Goal: Task Accomplishment & Management: Manage account settings

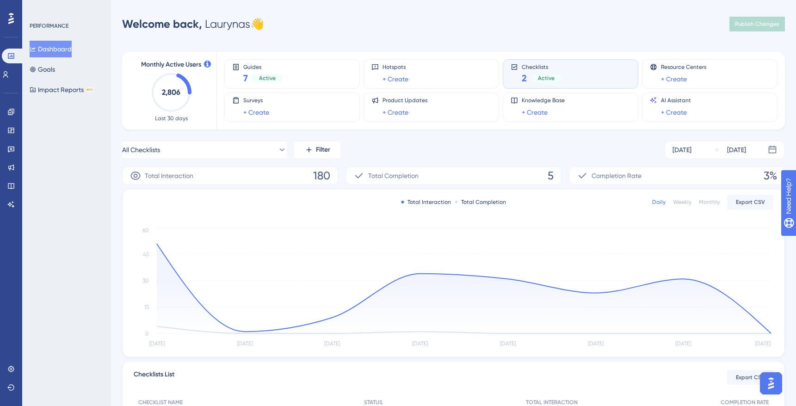
click at [557, 62] on div "Checklists 2 Active" at bounding box center [570, 74] width 135 height 30
click at [367, 29] on div "Welcome back, Laurynas 👋 Publish Changes" at bounding box center [453, 24] width 663 height 18
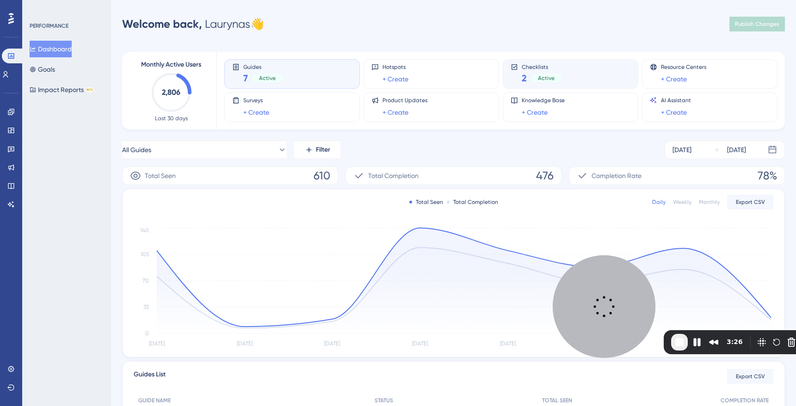
click at [565, 68] on div "Checklists 2 Active" at bounding box center [570, 73] width 120 height 21
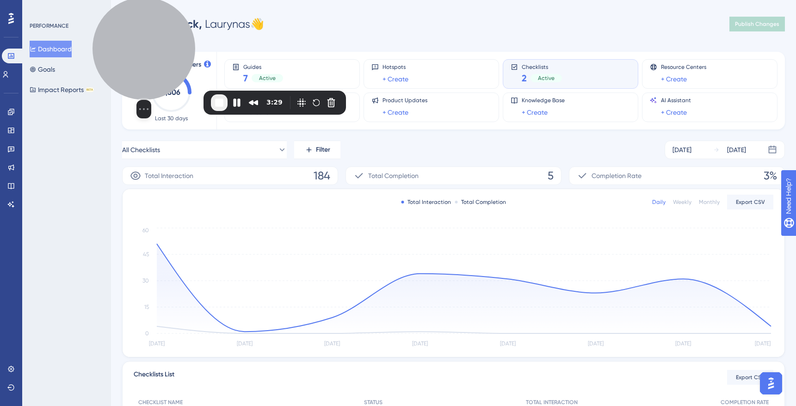
drag, startPoint x: 615, startPoint y: 285, endPoint x: 155, endPoint y: 45, distance: 518.7
click at [155, 45] on div at bounding box center [143, 48] width 103 height 103
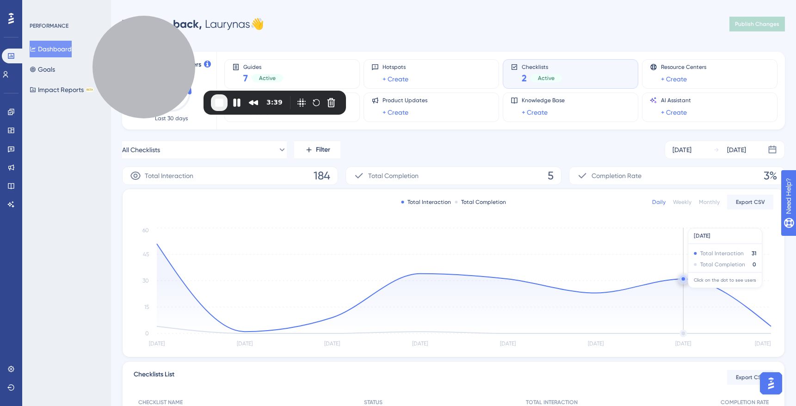
click at [682, 279] on circle at bounding box center [683, 280] width 2 height 2
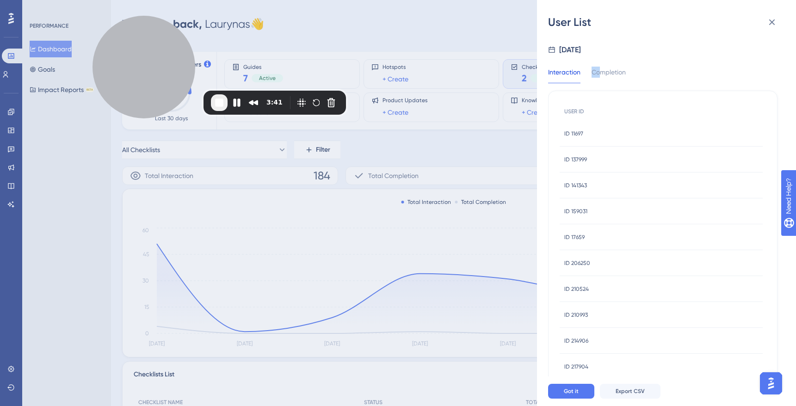
click at [598, 64] on div "Interaction Completion USER ID ID 11697 ID 11697 ID 137999 ID 137999 ID 141343 …" at bounding box center [662, 358] width 229 height 606
click at [605, 79] on div "Completion" at bounding box center [608, 75] width 34 height 17
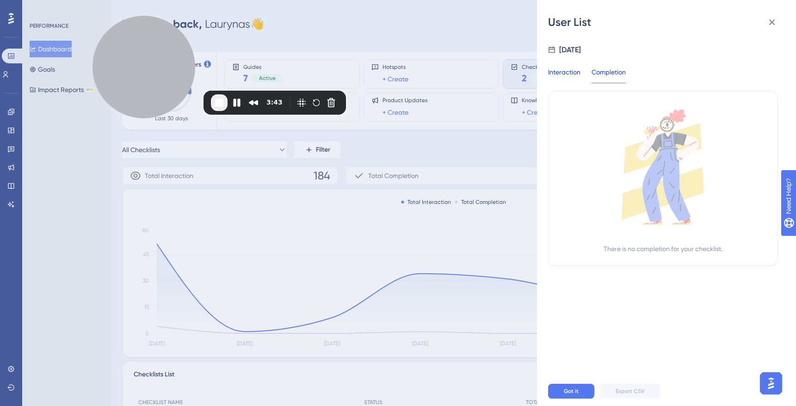
click at [564, 73] on div "Interaction" at bounding box center [564, 75] width 32 height 17
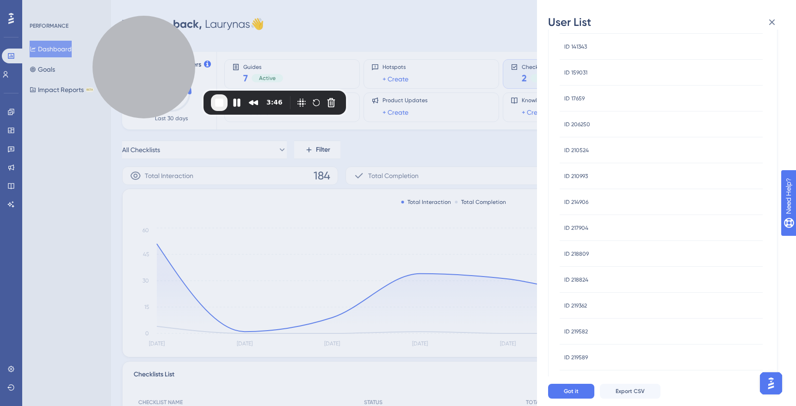
scroll to position [18, 0]
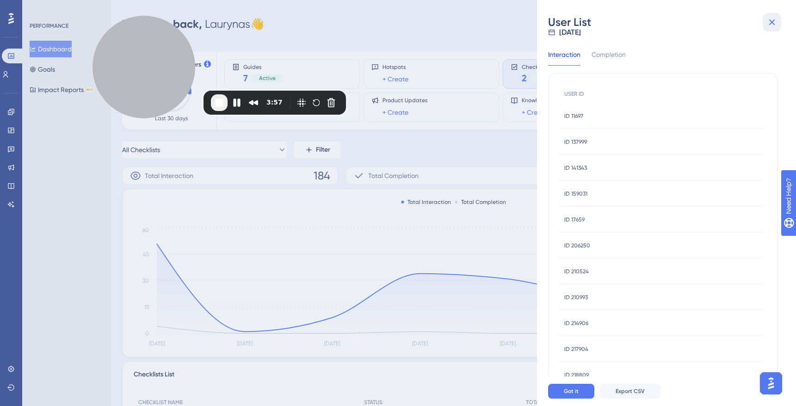
click at [778, 18] on button at bounding box center [771, 22] width 18 height 18
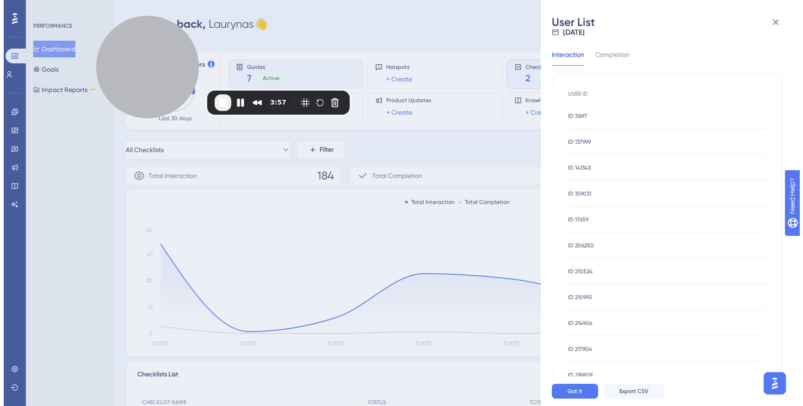
scroll to position [0, 0]
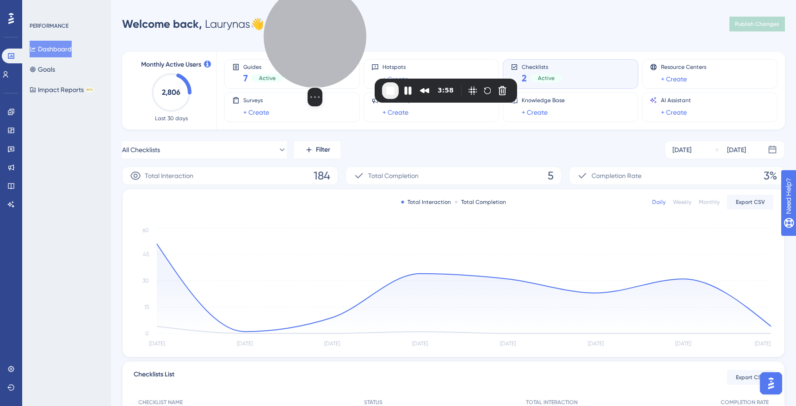
drag, startPoint x: 141, startPoint y: 90, endPoint x: 291, endPoint y: 94, distance: 150.3
click at [331, 88] on div "Select video screen size" at bounding box center [315, 97] width 103 height 18
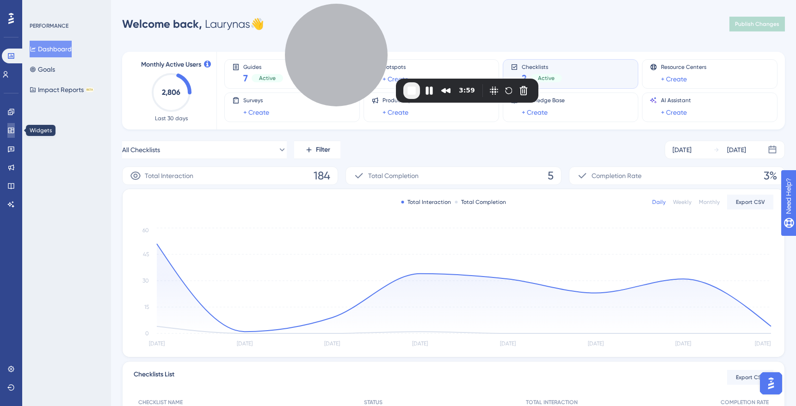
click at [10, 132] on icon at bounding box center [10, 130] width 7 height 7
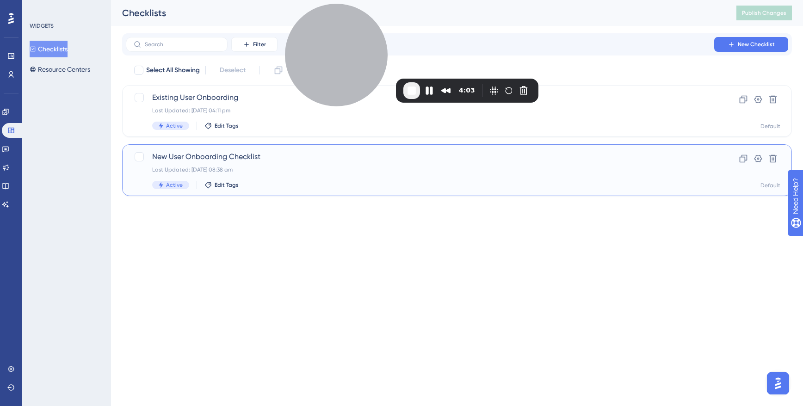
click at [200, 164] on div "New User Onboarding Checklist Last Updated: [DATE] 08:38 am Active Edit Tags" at bounding box center [419, 170] width 535 height 38
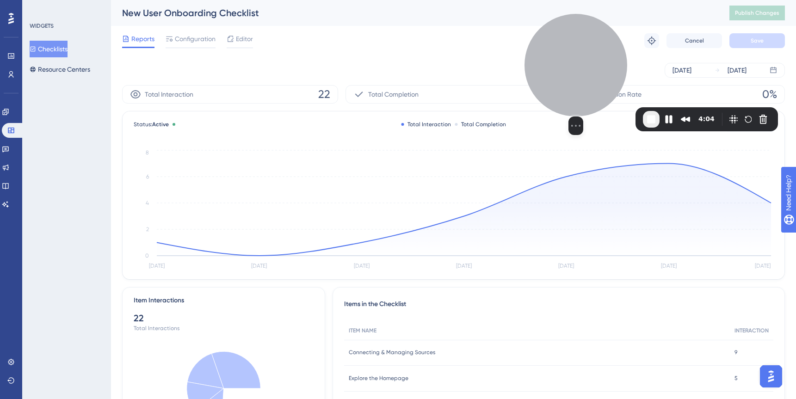
drag, startPoint x: 428, startPoint y: 71, endPoint x: 574, endPoint y: 92, distance: 147.7
click at [574, 92] on div at bounding box center [575, 65] width 103 height 103
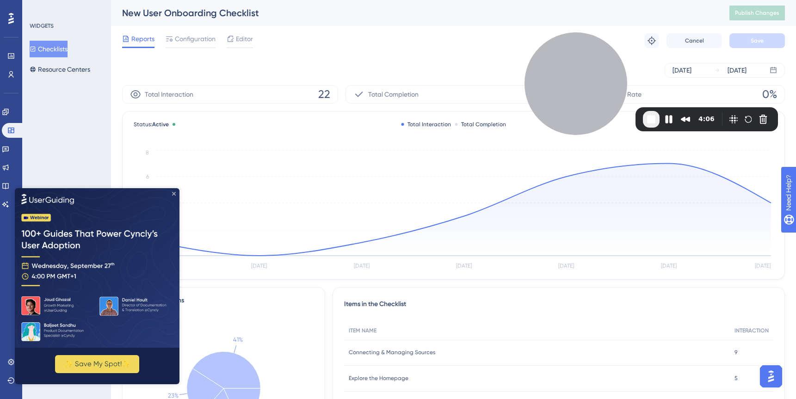
drag, startPoint x: 175, startPoint y: 193, endPoint x: 224, endPoint y: 268, distance: 89.5
click at [175, 193] on icon "Close Preview" at bounding box center [174, 193] width 4 height 4
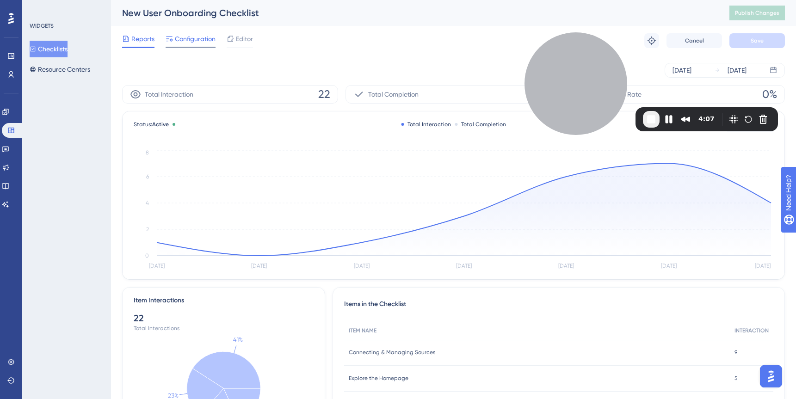
click at [206, 43] on span "Configuration" at bounding box center [195, 38] width 41 height 11
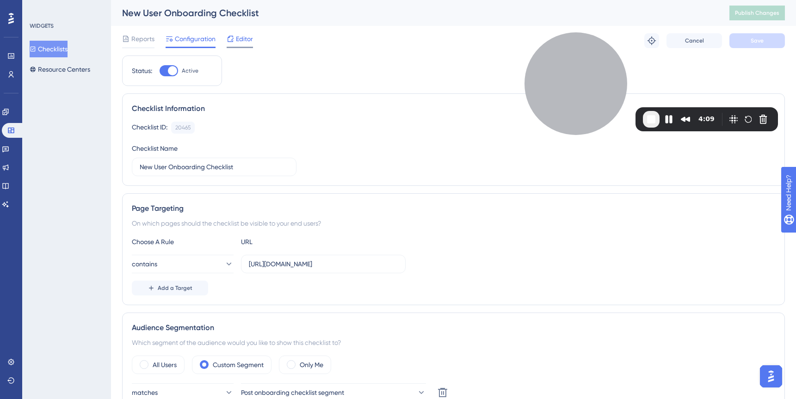
click at [233, 40] on icon at bounding box center [230, 38] width 7 height 7
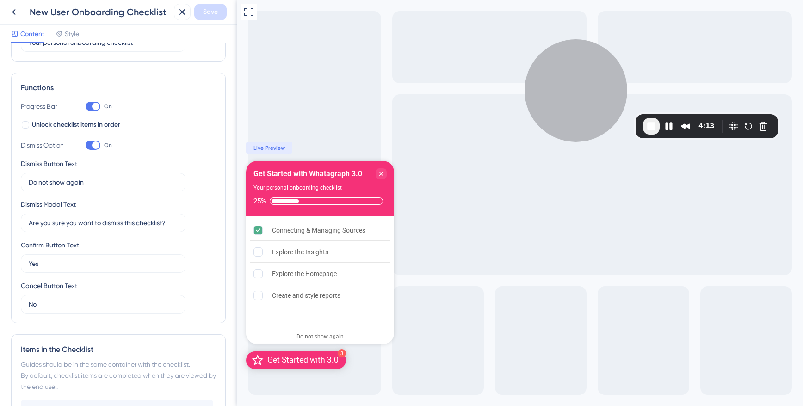
scroll to position [278, 0]
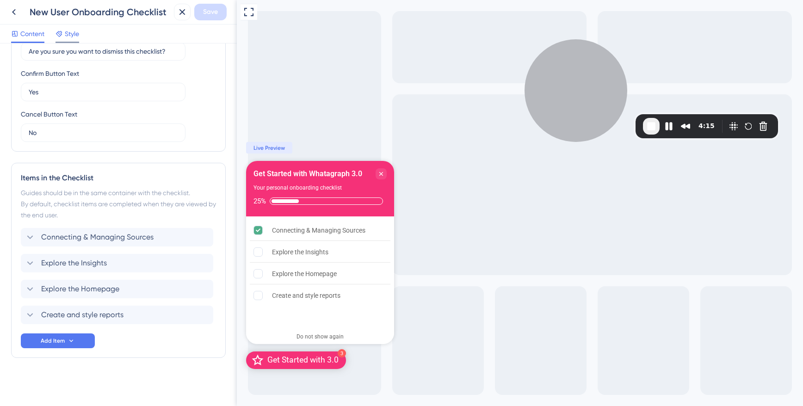
click at [71, 36] on span "Style" at bounding box center [72, 33] width 14 height 11
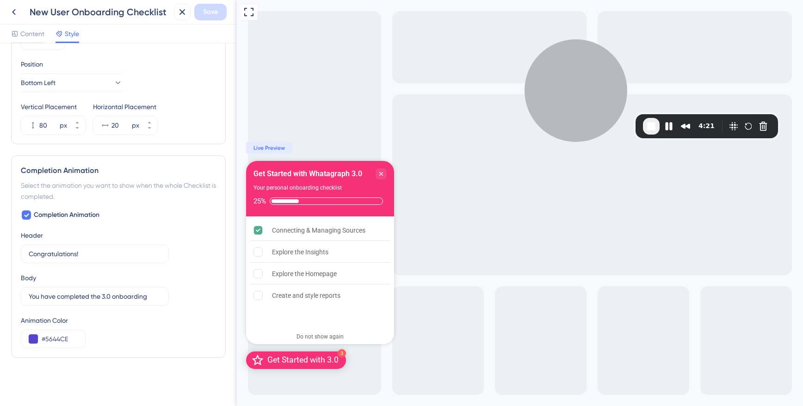
click at [139, 186] on div "Select the animation you want to show when the whole Checklist is completed." at bounding box center [118, 191] width 195 height 22
drag, startPoint x: 103, startPoint y: 173, endPoint x: 77, endPoint y: 171, distance: 26.0
click at [100, 173] on div "Completion Animation" at bounding box center [118, 170] width 195 height 11
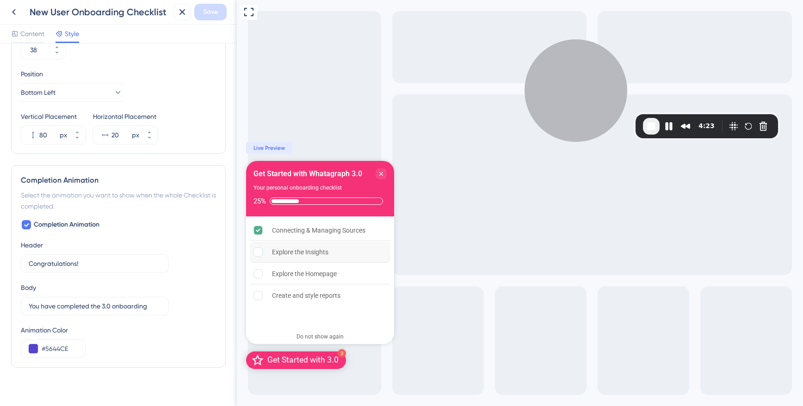
scroll to position [458, 0]
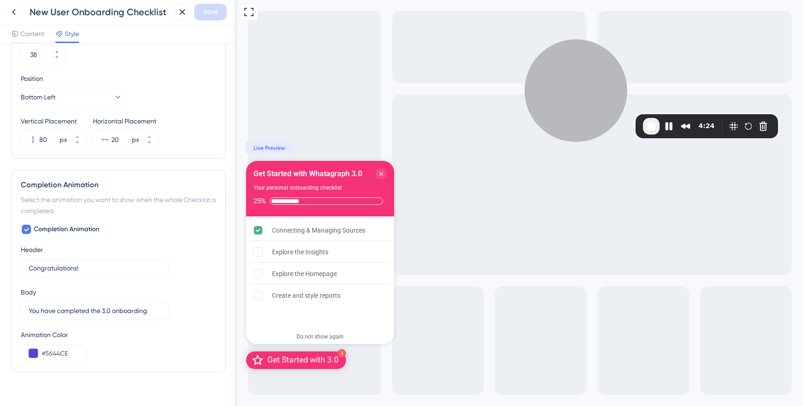
click at [195, 234] on div "Completion Animation Header Congratulations! 14 Body You have completed the 3.0…" at bounding box center [118, 293] width 195 height 139
click at [89, 273] on label "Congratulations! 14" at bounding box center [95, 268] width 148 height 18
click at [89, 273] on input "Congratulations!" at bounding box center [90, 268] width 123 height 10
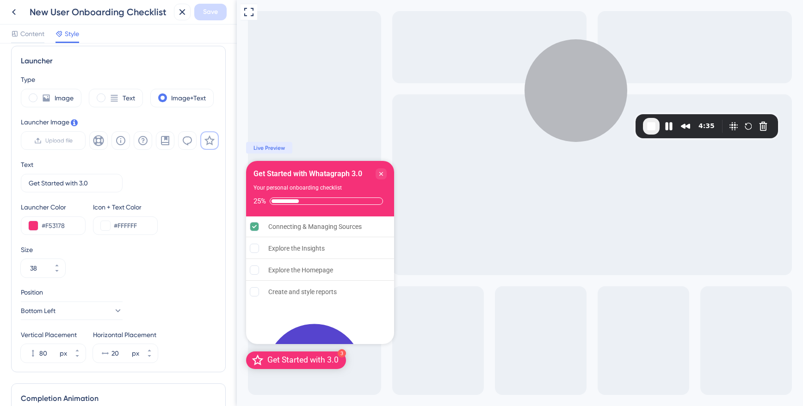
scroll to position [176, 0]
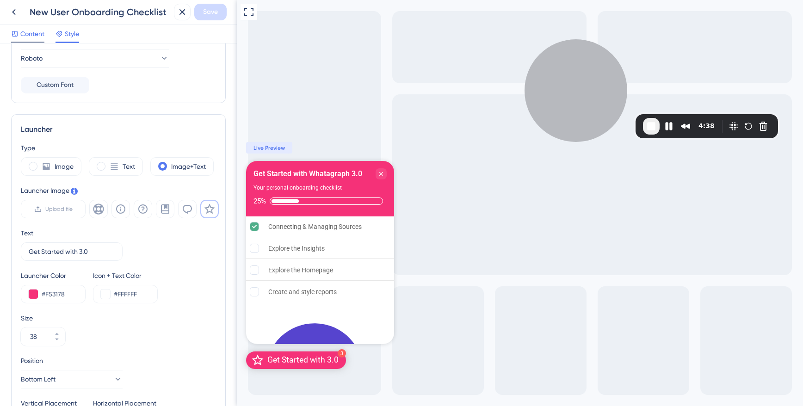
click at [39, 35] on span "Content" at bounding box center [32, 33] width 24 height 11
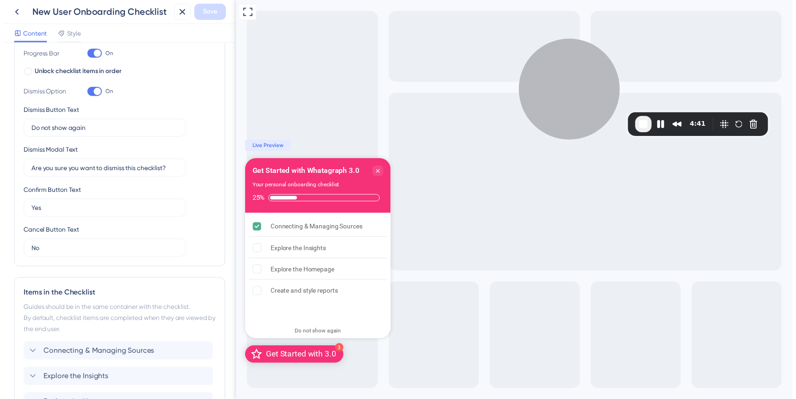
scroll to position [124, 0]
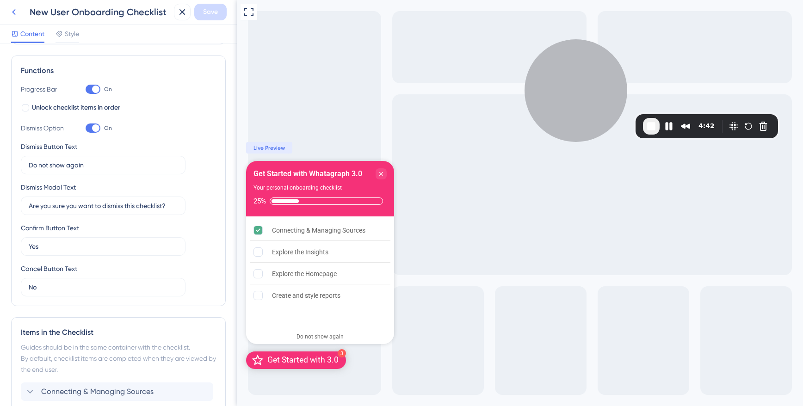
click at [14, 17] on icon at bounding box center [13, 11] width 11 height 11
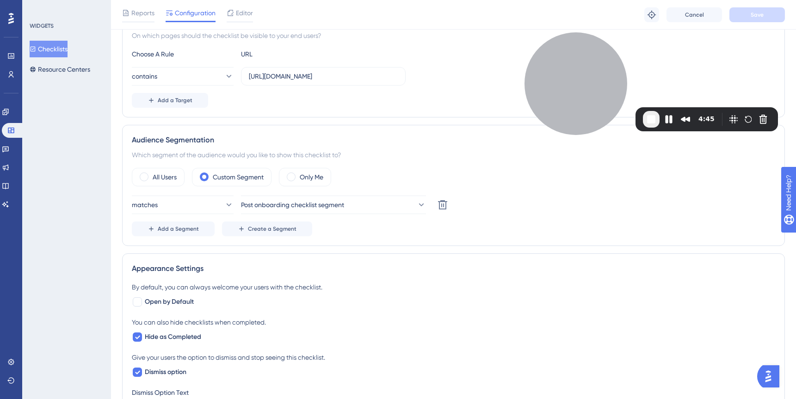
scroll to position [307, 0]
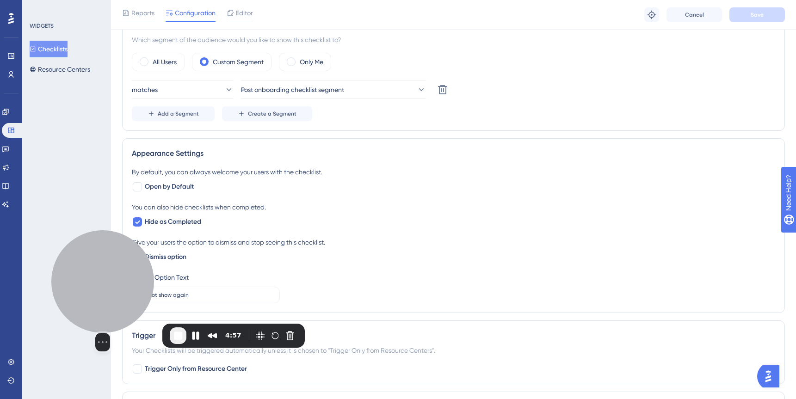
drag, startPoint x: 608, startPoint y: 77, endPoint x: 135, endPoint y: 293, distance: 520.2
click at [135, 293] on div at bounding box center [102, 281] width 103 height 103
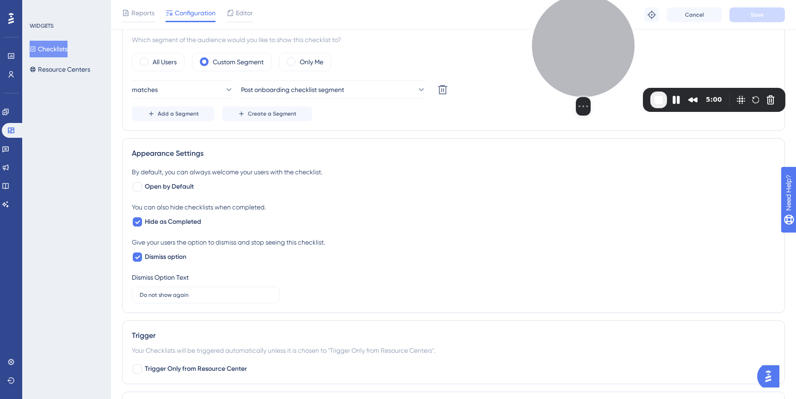
drag, startPoint x: 143, startPoint y: 297, endPoint x: 623, endPoint y: 61, distance: 535.2
click at [623, 61] on div at bounding box center [583, 45] width 103 height 103
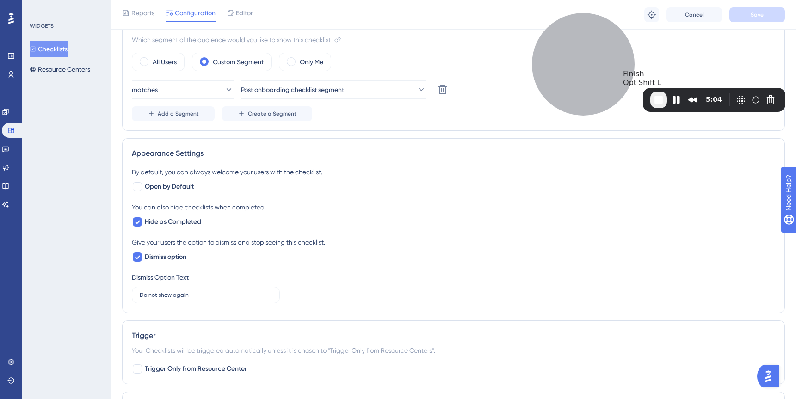
click at [661, 97] on span "End Recording" at bounding box center [658, 99] width 11 height 11
